Goal: Task Accomplishment & Management: Complete application form

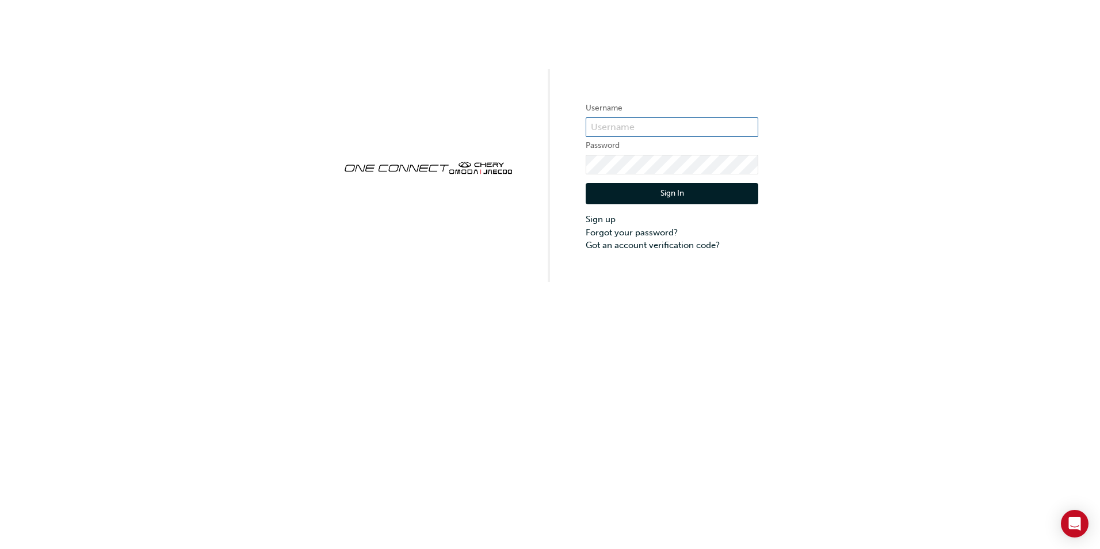
click at [604, 123] on input "text" at bounding box center [672, 127] width 173 height 20
click at [556, 350] on div "Username Password Sign In Sign up Forgot your password? Got an account verifica…" at bounding box center [550, 274] width 1100 height 549
click at [618, 121] on input "text" at bounding box center [672, 127] width 173 height 20
click at [628, 124] on input "text" at bounding box center [672, 127] width 173 height 20
paste input "C61001W2"
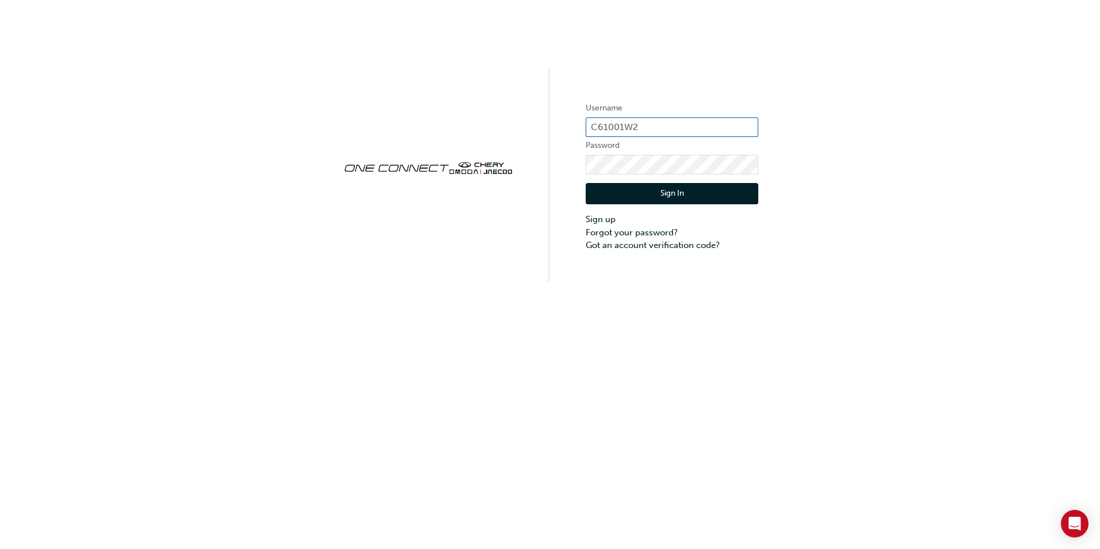
type input "C61001W2"
click at [671, 194] on button "Sign In" at bounding box center [672, 194] width 173 height 22
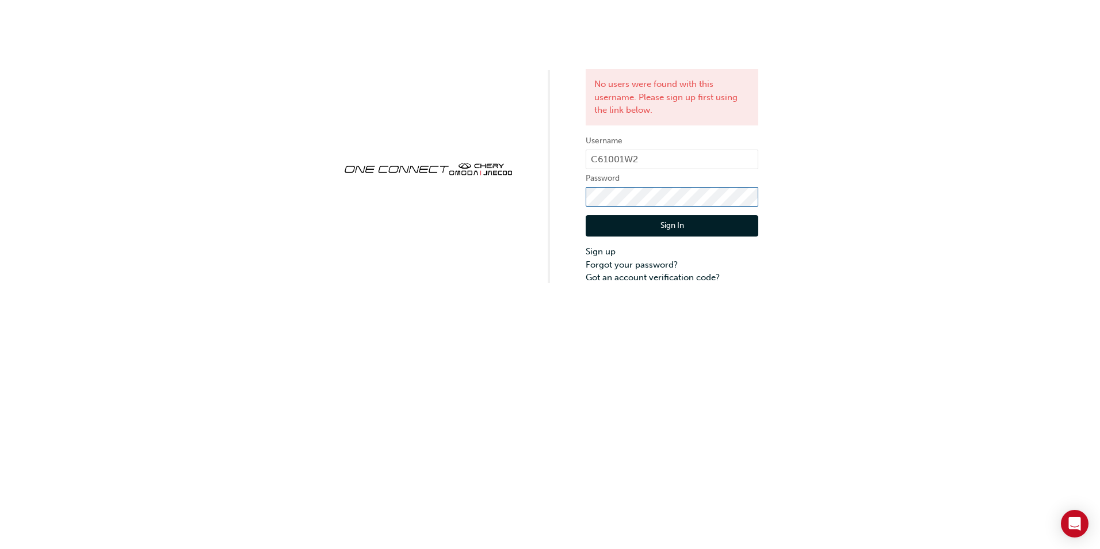
click at [574, 197] on div "No users were found with this username. Please sign up first using the link bel…" at bounding box center [550, 142] width 1100 height 284
click at [637, 227] on button "Sign In" at bounding box center [672, 226] width 173 height 22
click at [555, 192] on div "No users were found with this username. Please sign up first using the link bel…" at bounding box center [550, 142] width 1100 height 284
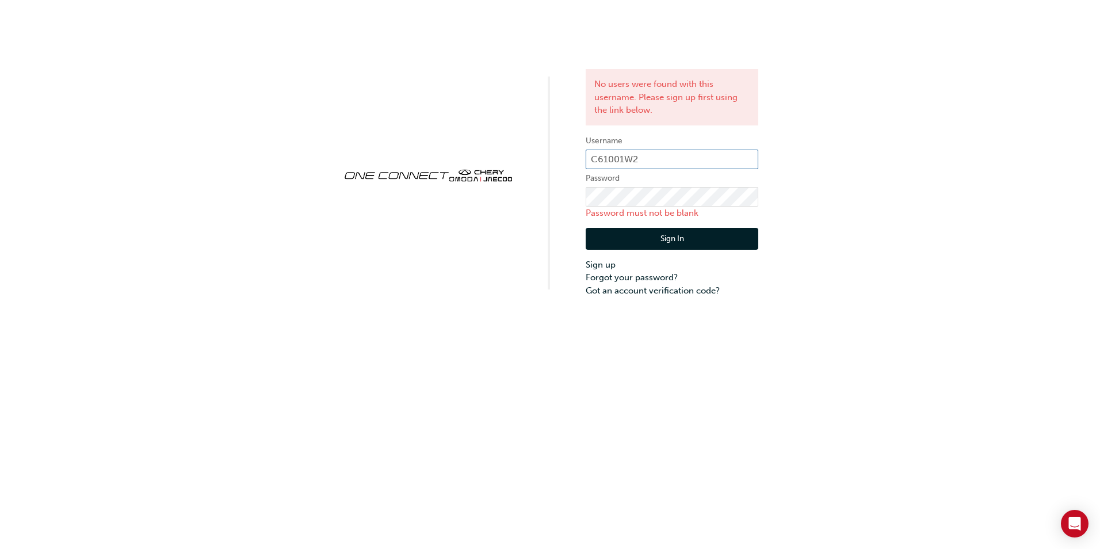
drag, startPoint x: 640, startPoint y: 157, endPoint x: 580, endPoint y: 158, distance: 59.8
click at [580, 158] on div "No users were found with this username. Please sign up first using the link bel…" at bounding box center [550, 148] width 1100 height 297
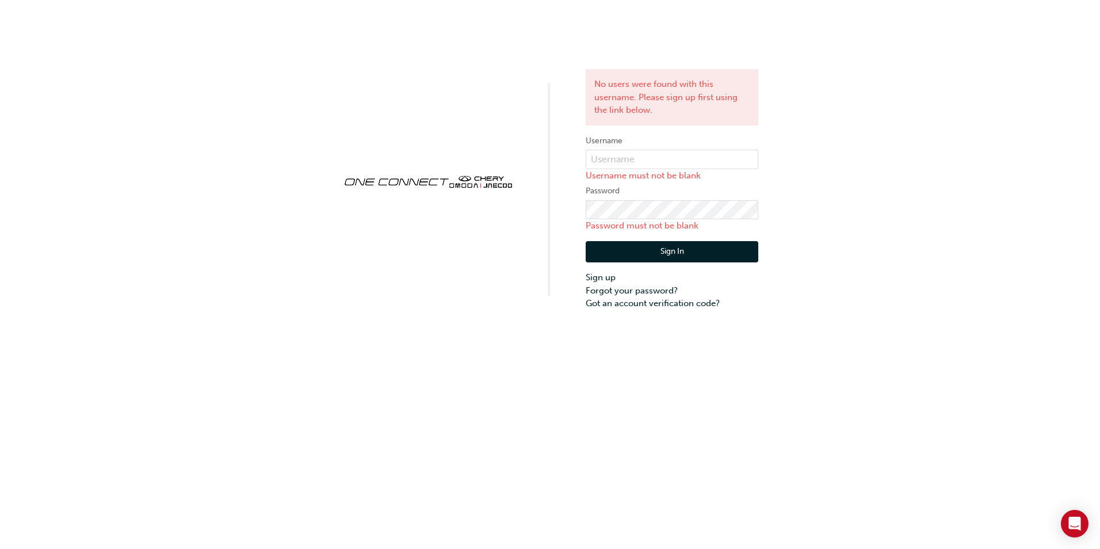
click at [568, 463] on div "No users were found with this username. Please sign up first using the link bel…" at bounding box center [550, 274] width 1100 height 549
